Goal: Complete application form

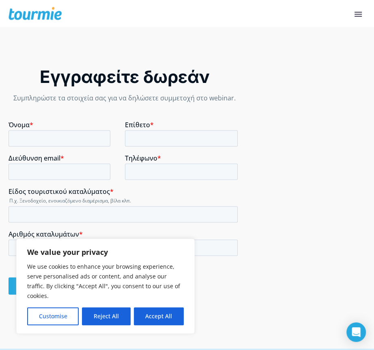
scroll to position [1008, 0]
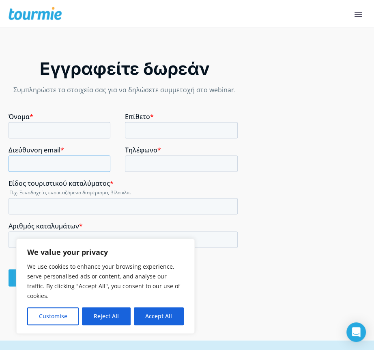
click at [49, 157] on input "Διεύθυνση email *" at bounding box center [60, 163] width 102 height 16
click at [53, 166] on input "Διεύθυνση email *" at bounding box center [60, 163] width 102 height 16
type input "[EMAIL_ADDRESS][DOMAIN_NAME]"
click at [41, 203] on input "Είδος τουριστικού καταλύματος *" at bounding box center [123, 205] width 229 height 16
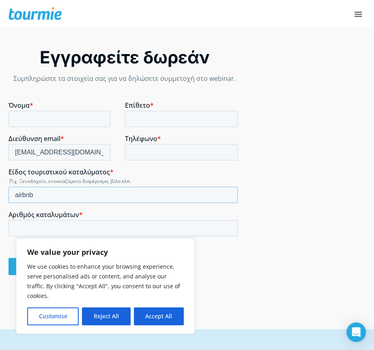
scroll to position [1033, 0]
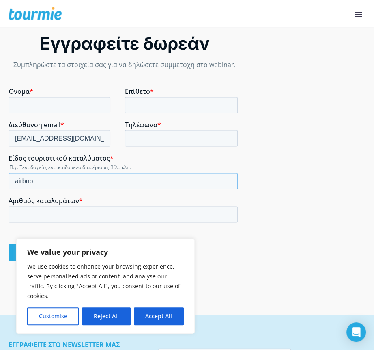
type input "airbnb"
click at [37, 211] on input "Αριθμός καταλυμάτων *" at bounding box center [123, 214] width 229 height 16
type input "2"
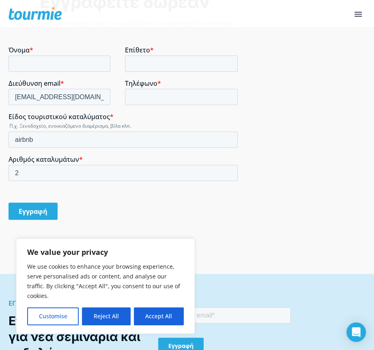
scroll to position [1021, 0]
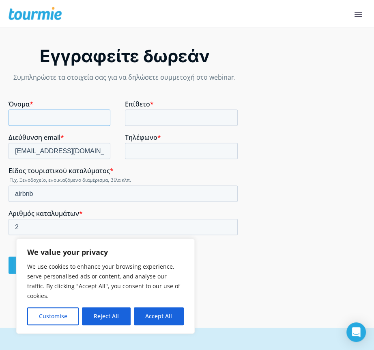
click at [35, 118] on input "Όνομα *" at bounding box center [60, 117] width 102 height 16
type input "Β"
type input "r"
type input "ρ"
type input "ΡΕΝΑ"
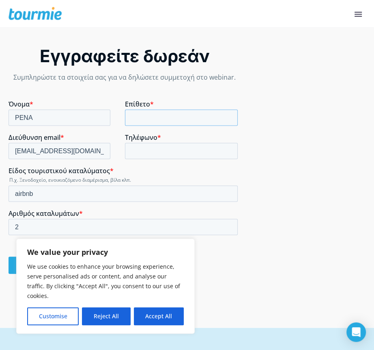
click at [136, 116] on input "Επίθετο *" at bounding box center [181, 117] width 113 height 16
type input "ΒΟΥΝΤΟΥΡΗ"
click at [131, 149] on input "Τηλέφωνο *" at bounding box center [181, 150] width 113 height 16
type input "[PHONE_NUMBER]"
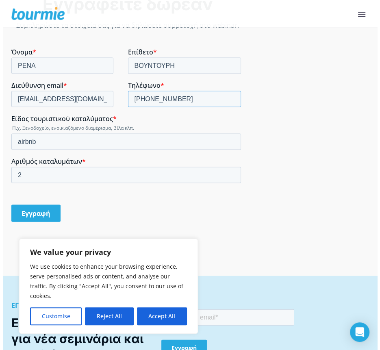
scroll to position [1107, 0]
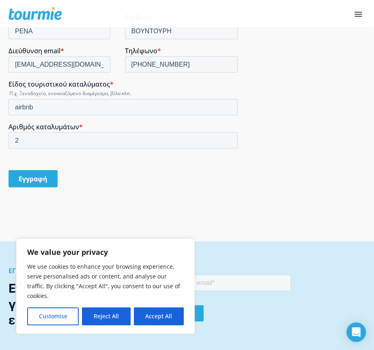
click at [37, 173] on input "Εγγραφή" at bounding box center [33, 178] width 49 height 17
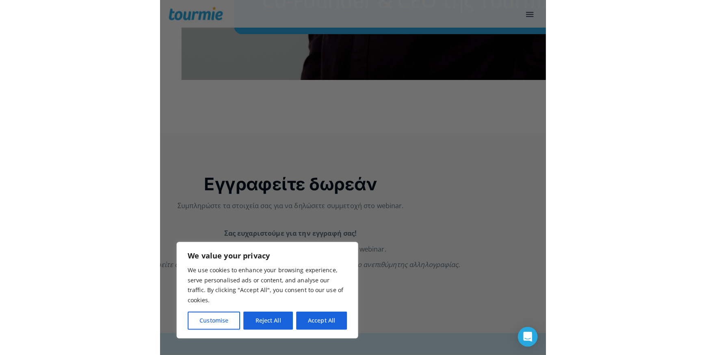
scroll to position [940, 0]
